Goal: Task Accomplishment & Management: Manage account settings

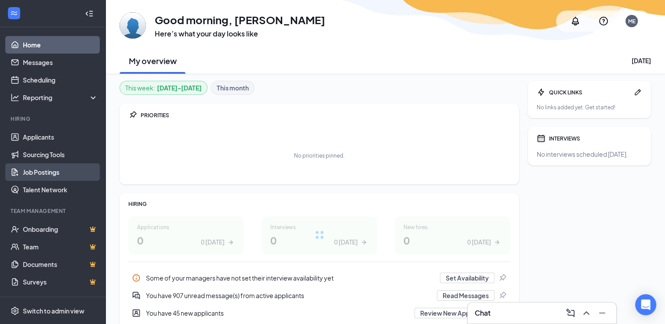
click at [44, 170] on link "Job Postings" at bounding box center [60, 172] width 75 height 18
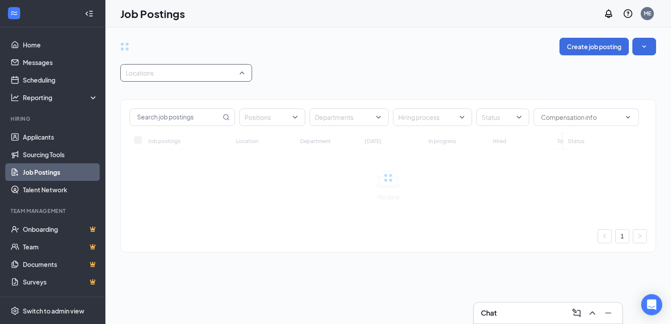
click at [177, 76] on div at bounding box center [182, 73] width 119 height 14
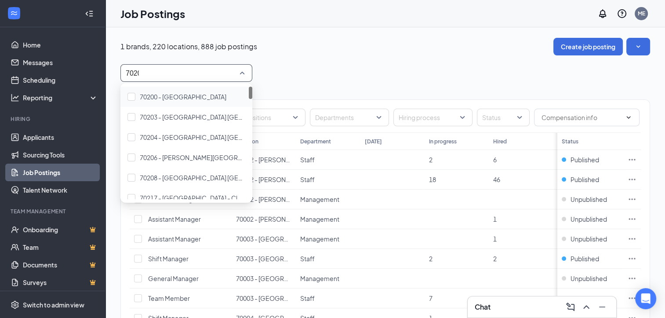
type input "70200"
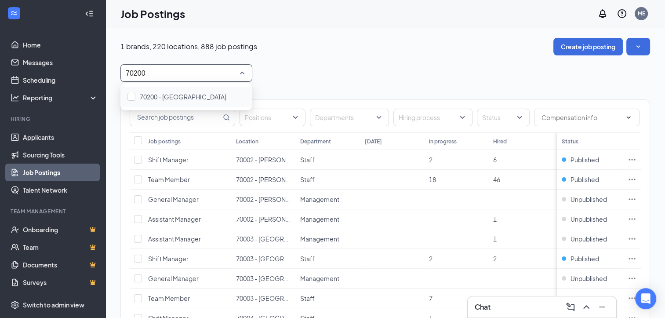
click at [181, 89] on div "70200 - [GEOGRAPHIC_DATA]" at bounding box center [186, 97] width 132 height 20
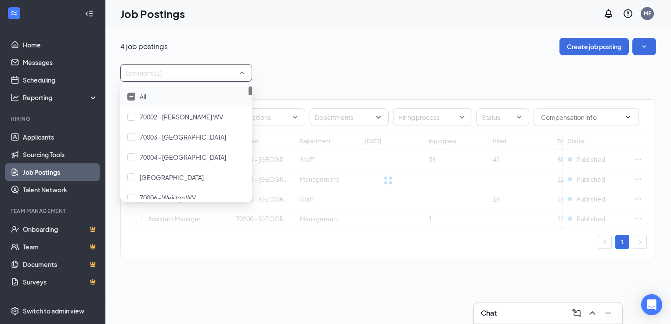
click at [308, 84] on div "Positions Departments Hiring process Status Job postings Location Department [D…" at bounding box center [388, 174] width 536 height 185
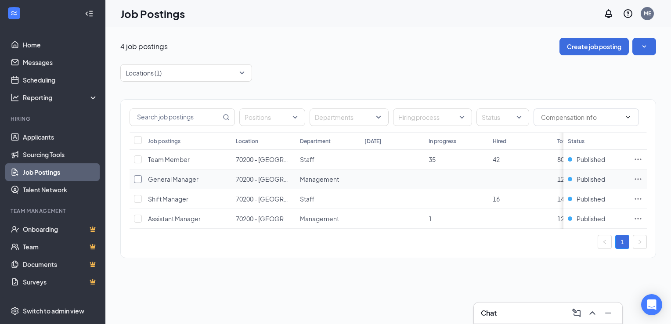
click at [137, 178] on input "checkbox" at bounding box center [138, 179] width 8 height 8
checkbox input "true"
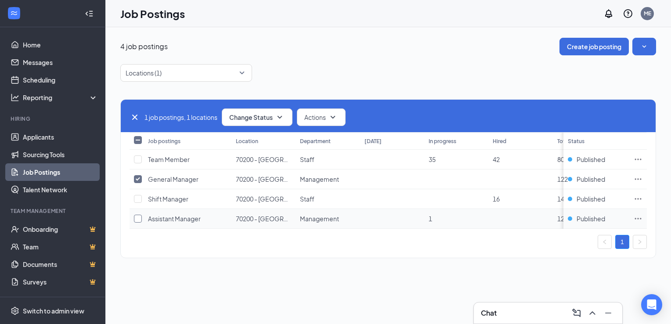
click at [137, 219] on input "checkbox" at bounding box center [138, 219] width 8 height 8
checkbox input "true"
click at [246, 116] on span "Change Status" at bounding box center [250, 117] width 43 height 6
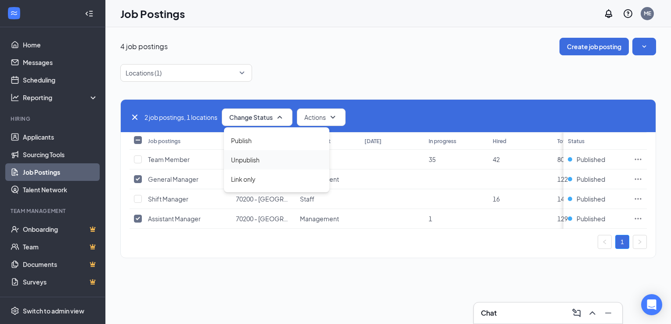
click at [260, 163] on div "Unpublish" at bounding box center [276, 159] width 105 height 19
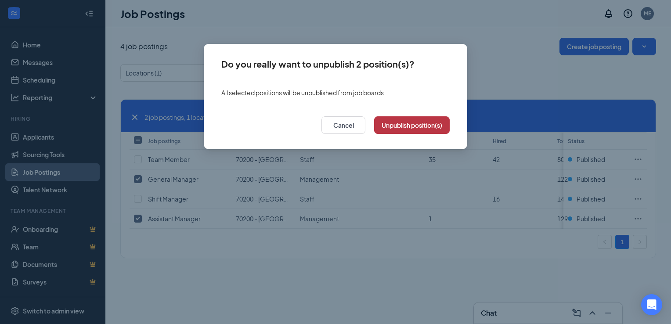
click at [394, 130] on button "Unpublish position(s)" at bounding box center [412, 125] width 76 height 18
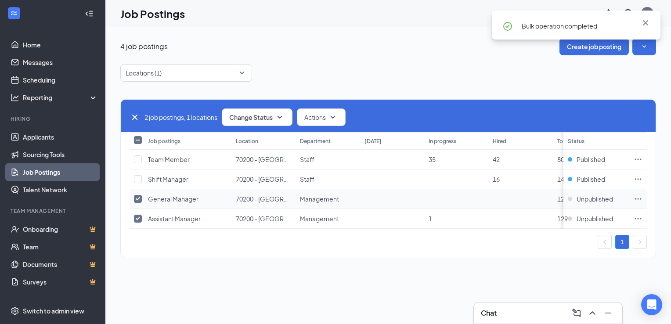
drag, startPoint x: 137, startPoint y: 198, endPoint x: 135, endPoint y: 204, distance: 6.8
click at [137, 198] on input "checkbox" at bounding box center [138, 199] width 8 height 8
checkbox input "false"
click at [137, 217] on input "checkbox" at bounding box center [138, 219] width 8 height 8
checkbox input "false"
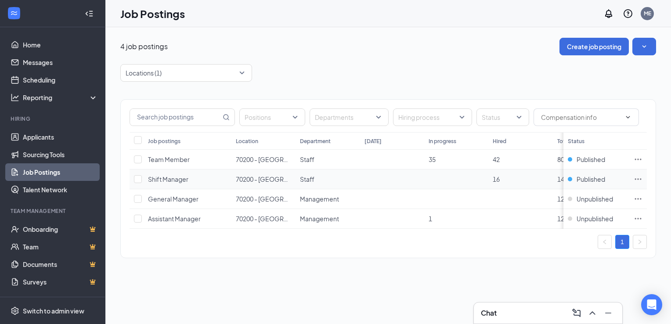
click at [638, 178] on icon "Ellipses" at bounding box center [638, 178] width 7 height 1
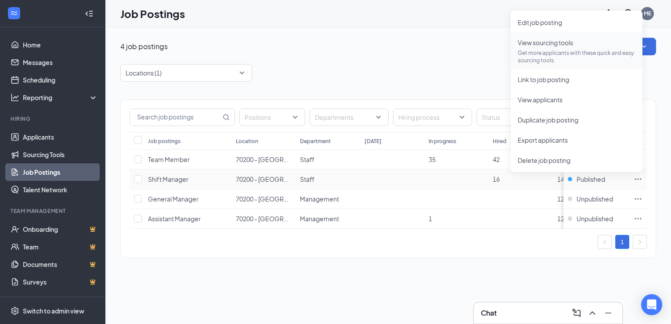
click at [552, 47] on span "View sourcing tools Get more applicants with these quick and easy sourcing tool…" at bounding box center [577, 51] width 118 height 26
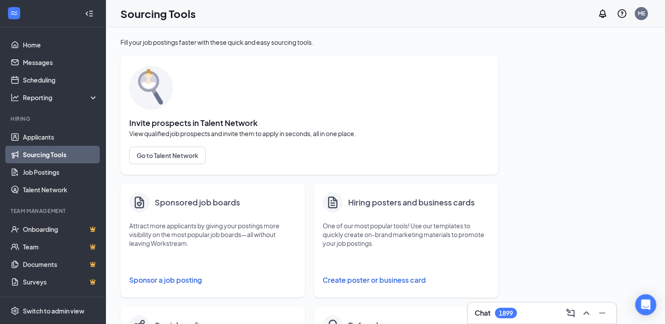
click at [177, 283] on button "Sponsor a job posting" at bounding box center [212, 280] width 167 height 18
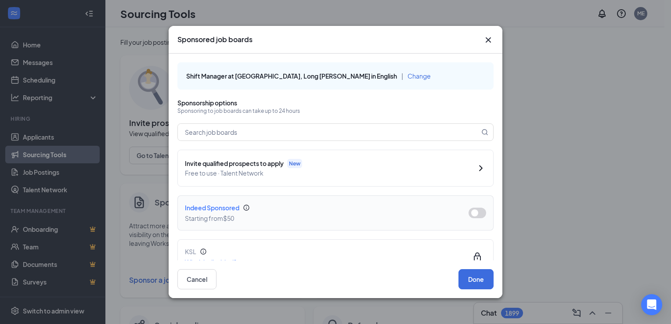
click at [469, 213] on button "button" at bounding box center [478, 213] width 18 height 11
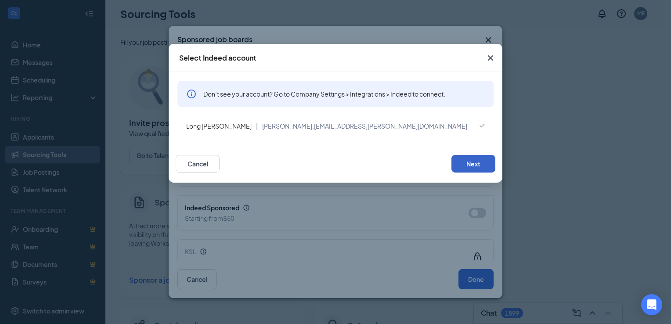
click at [454, 162] on button "Next" at bounding box center [474, 164] width 44 height 18
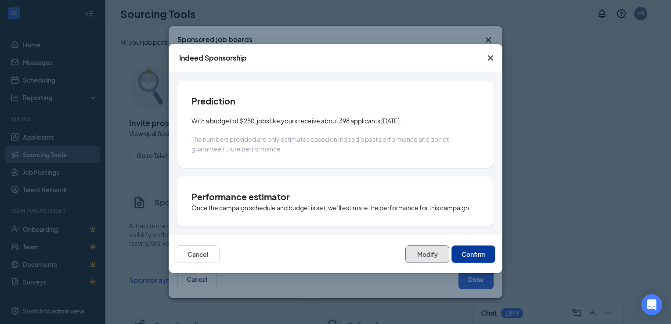
click at [418, 256] on button "Modify" at bounding box center [427, 255] width 44 height 18
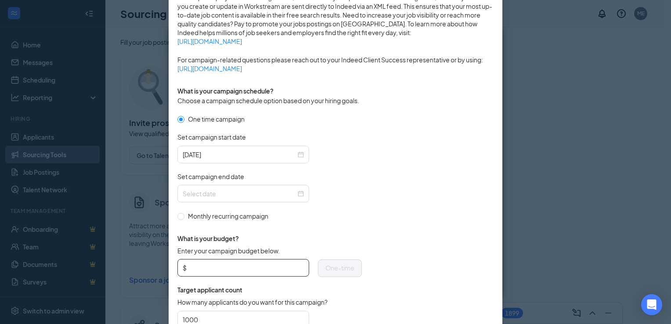
scroll to position [264, 0]
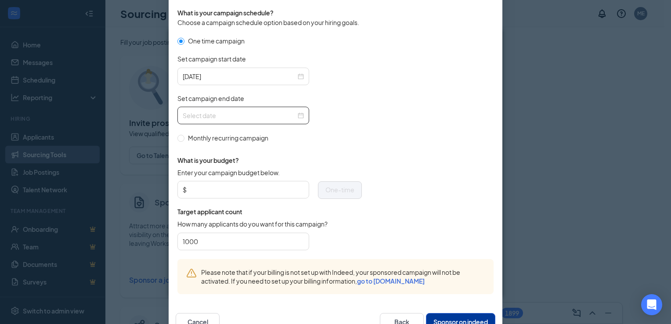
click at [299, 116] on div at bounding box center [243, 116] width 121 height 10
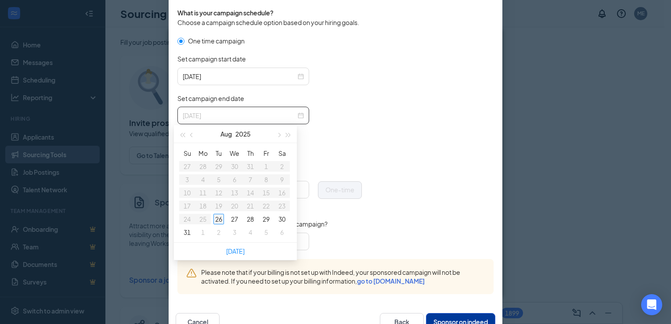
type input "[DATE]"
click at [203, 229] on div "1" at bounding box center [203, 232] width 11 height 11
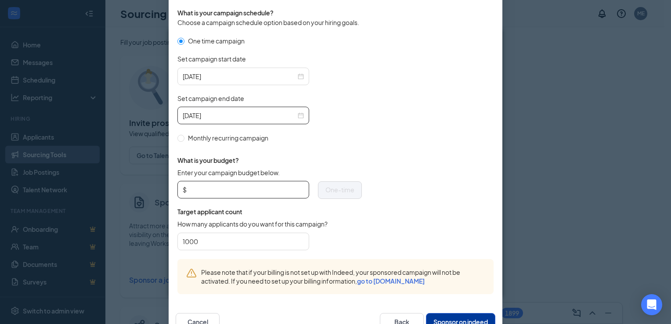
click at [242, 191] on input "Enter your campaign budget below." at bounding box center [246, 189] width 116 height 13
type input "50"
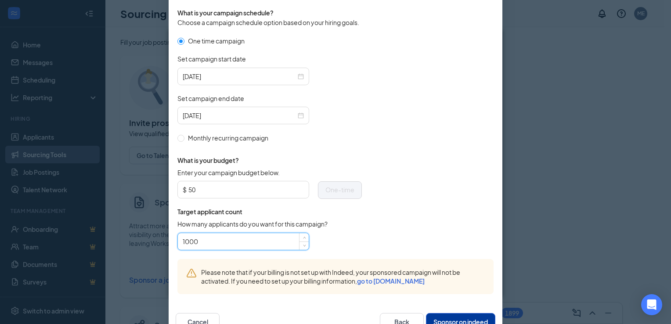
drag, startPoint x: 236, startPoint y: 235, endPoint x: 152, endPoint y: 233, distance: 83.5
click at [154, 233] on div "Publish to Indeed Sponsorship Sponsoring under account: Long [PERSON_NAME] | De…" at bounding box center [335, 162] width 671 height 324
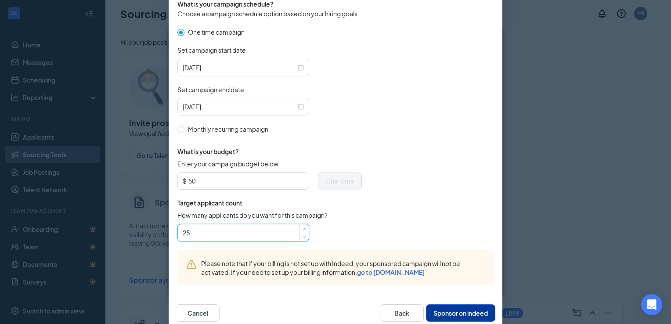
scroll to position [289, 0]
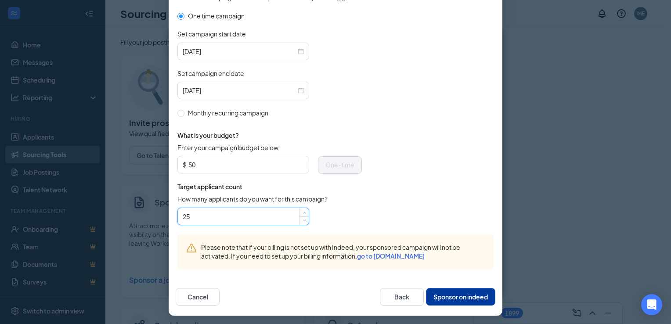
type input "25"
click at [431, 288] on button "Sponsor on indeed" at bounding box center [460, 297] width 69 height 18
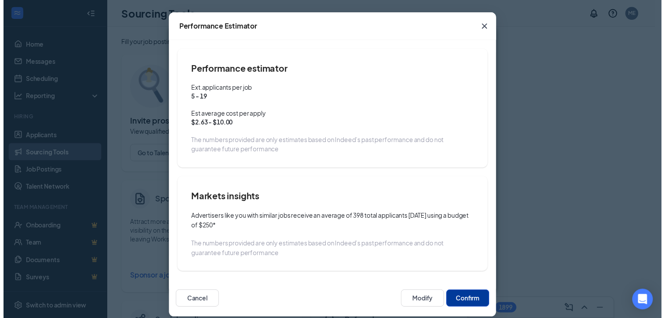
scroll to position [40, 0]
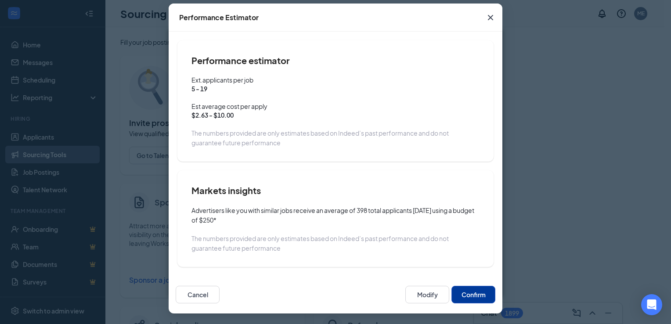
click at [459, 291] on button "Confirm" at bounding box center [474, 295] width 44 height 18
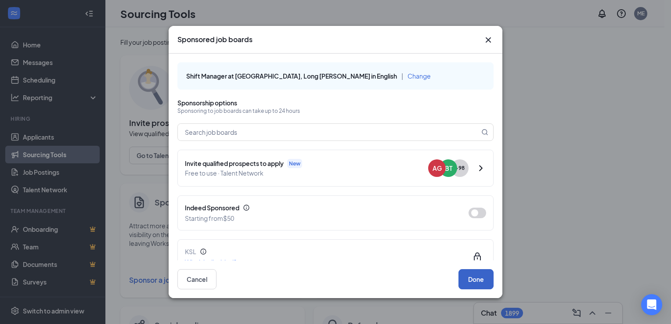
click at [475, 282] on button "Done" at bounding box center [476, 279] width 35 height 20
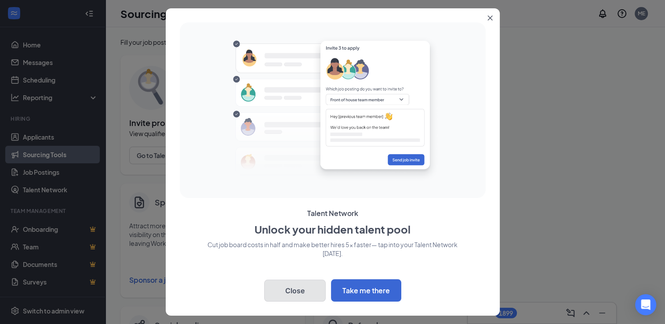
click at [282, 297] on button "Close" at bounding box center [294, 291] width 61 height 22
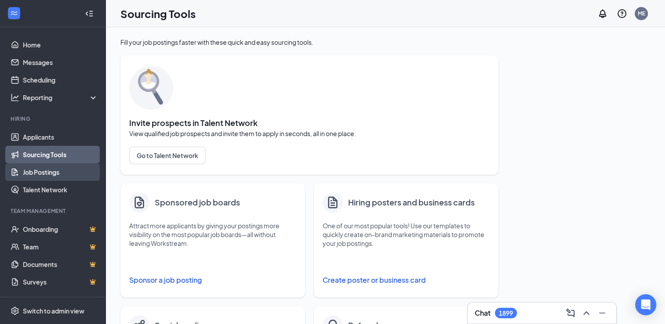
click at [49, 170] on link "Job Postings" at bounding box center [60, 172] width 75 height 18
